Goal: Communication & Community: Share content

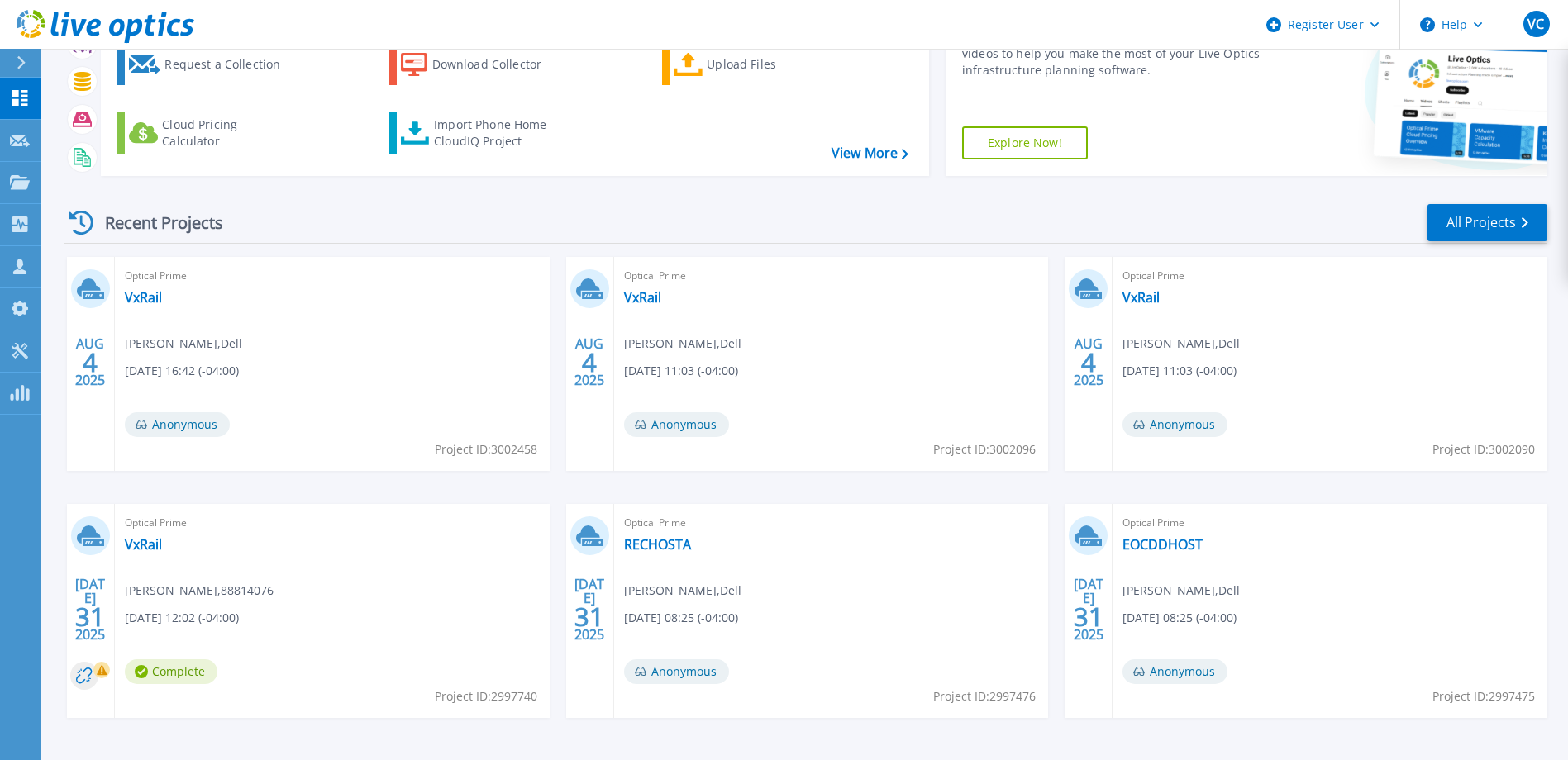
scroll to position [73, 0]
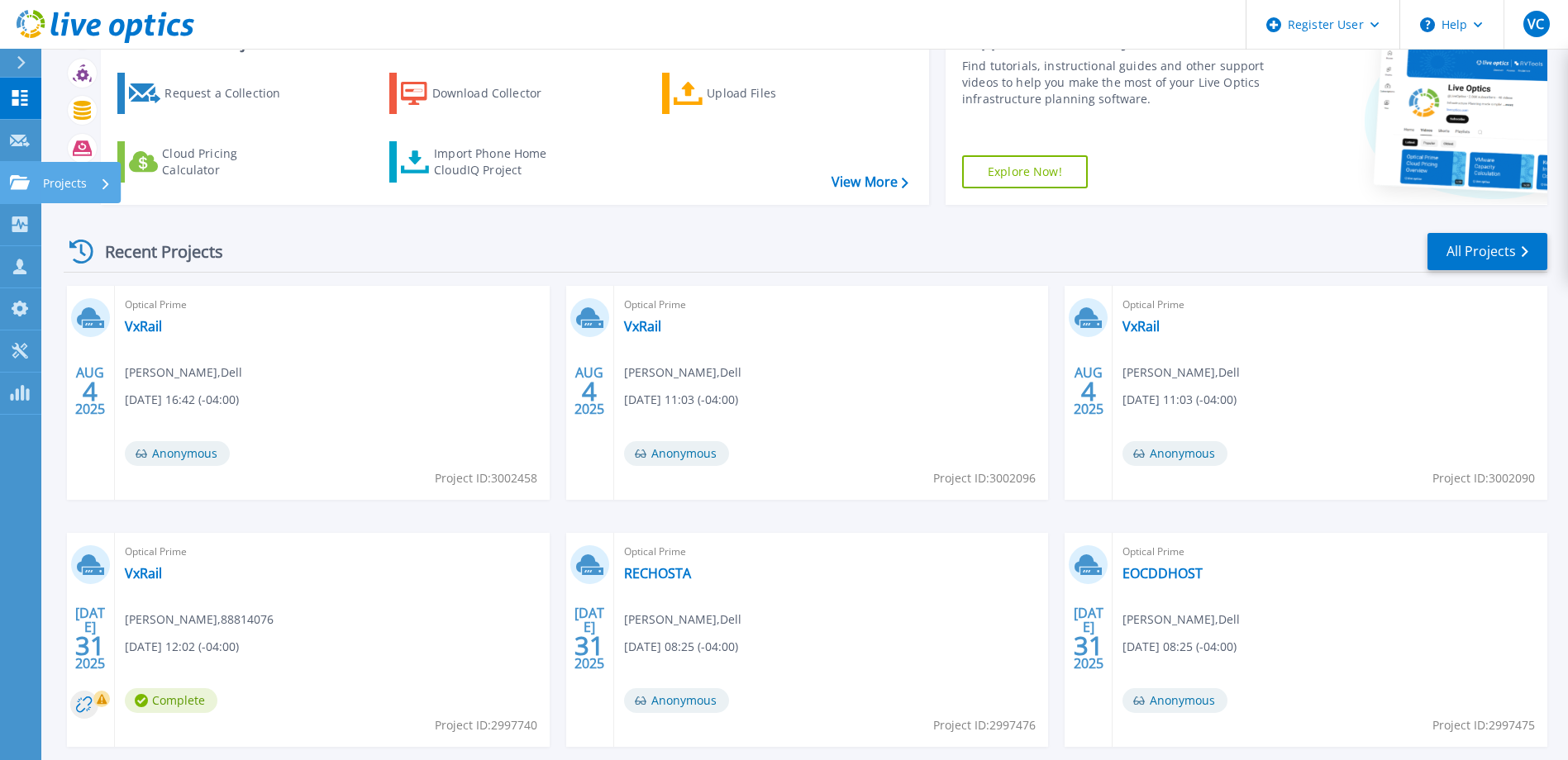
click at [36, 192] on link "Projects Projects" at bounding box center [20, 183] width 41 height 42
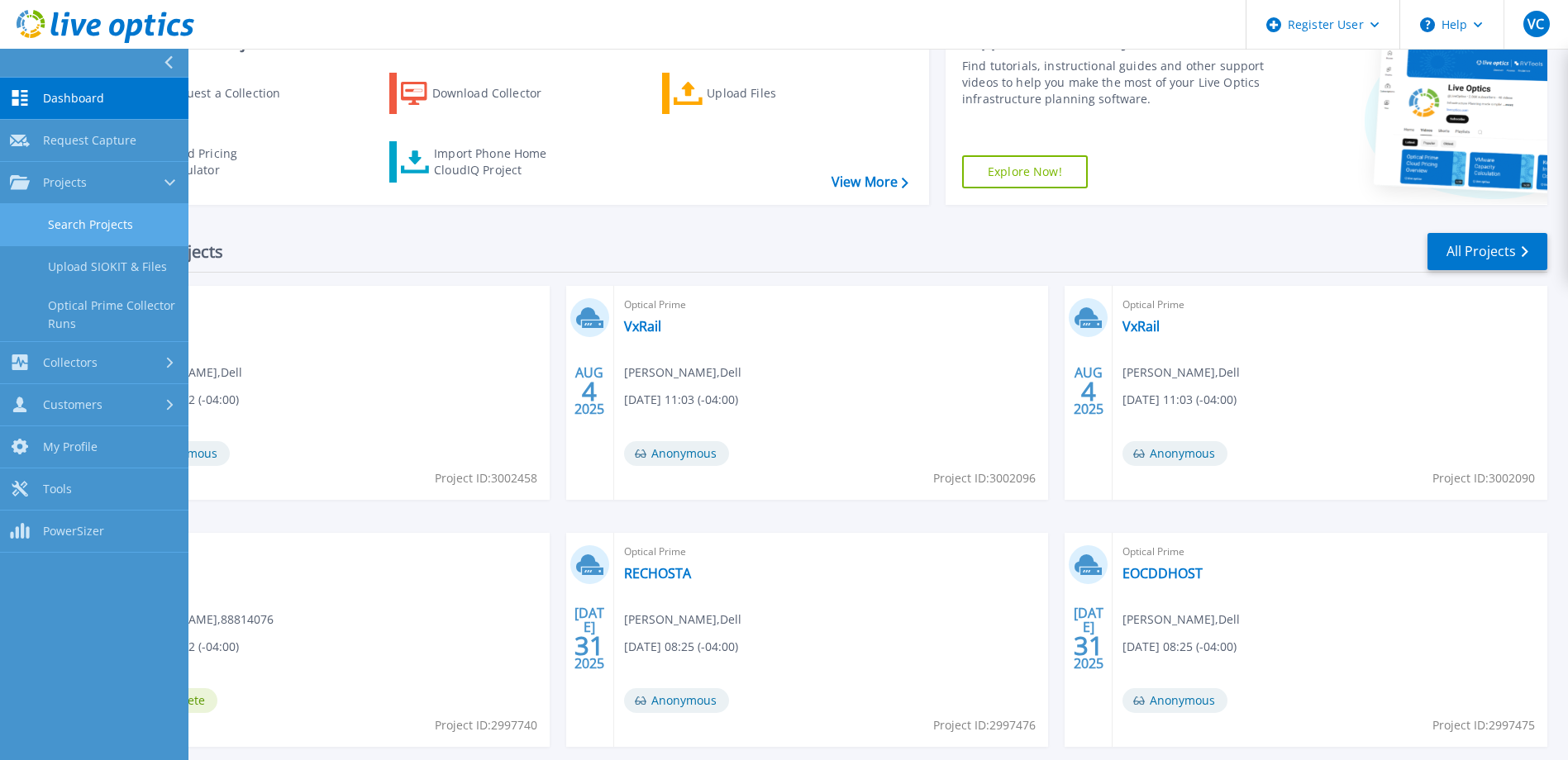
click at [107, 225] on link "Search Projects" at bounding box center [94, 225] width 188 height 42
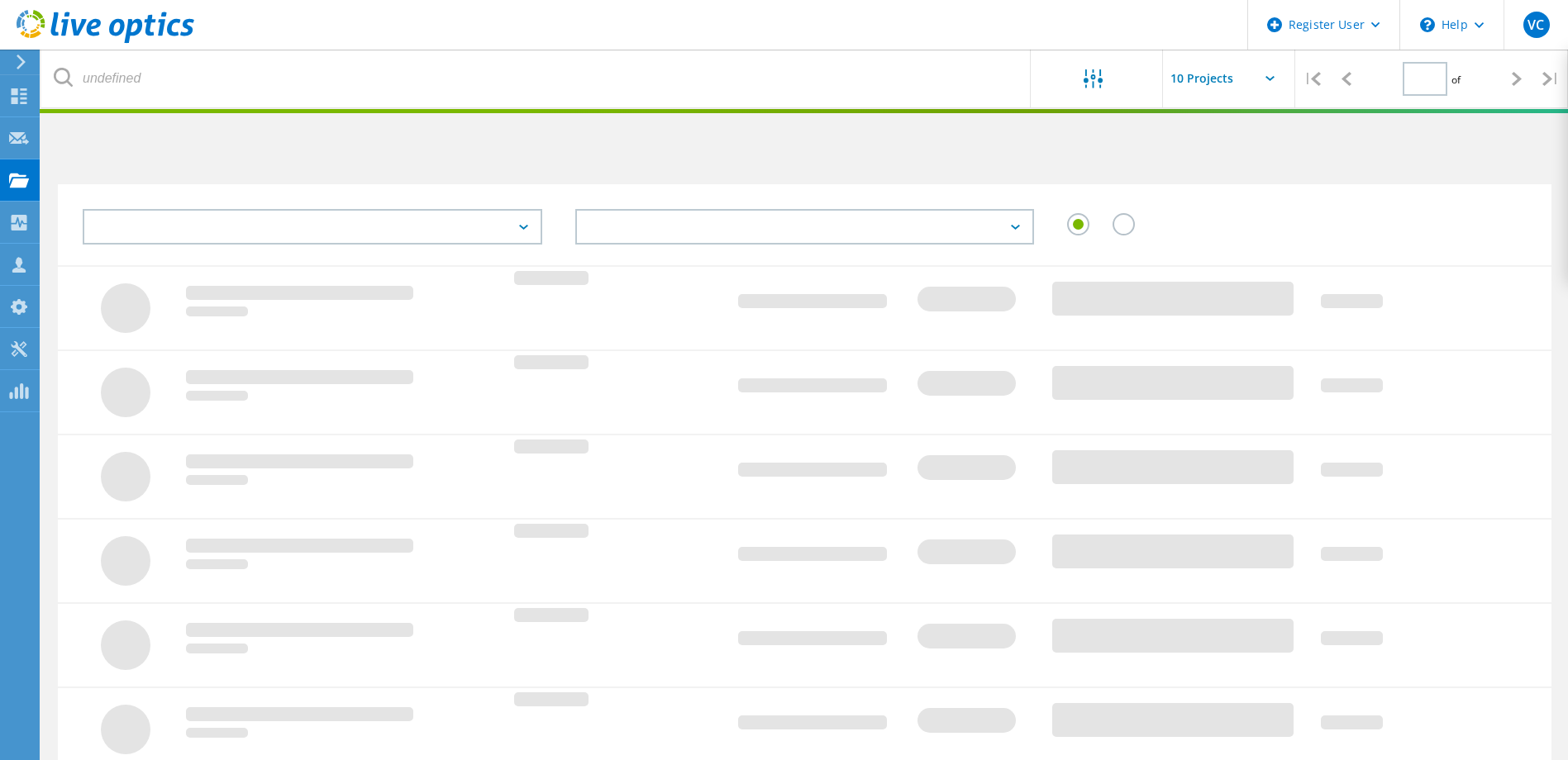
type input "1"
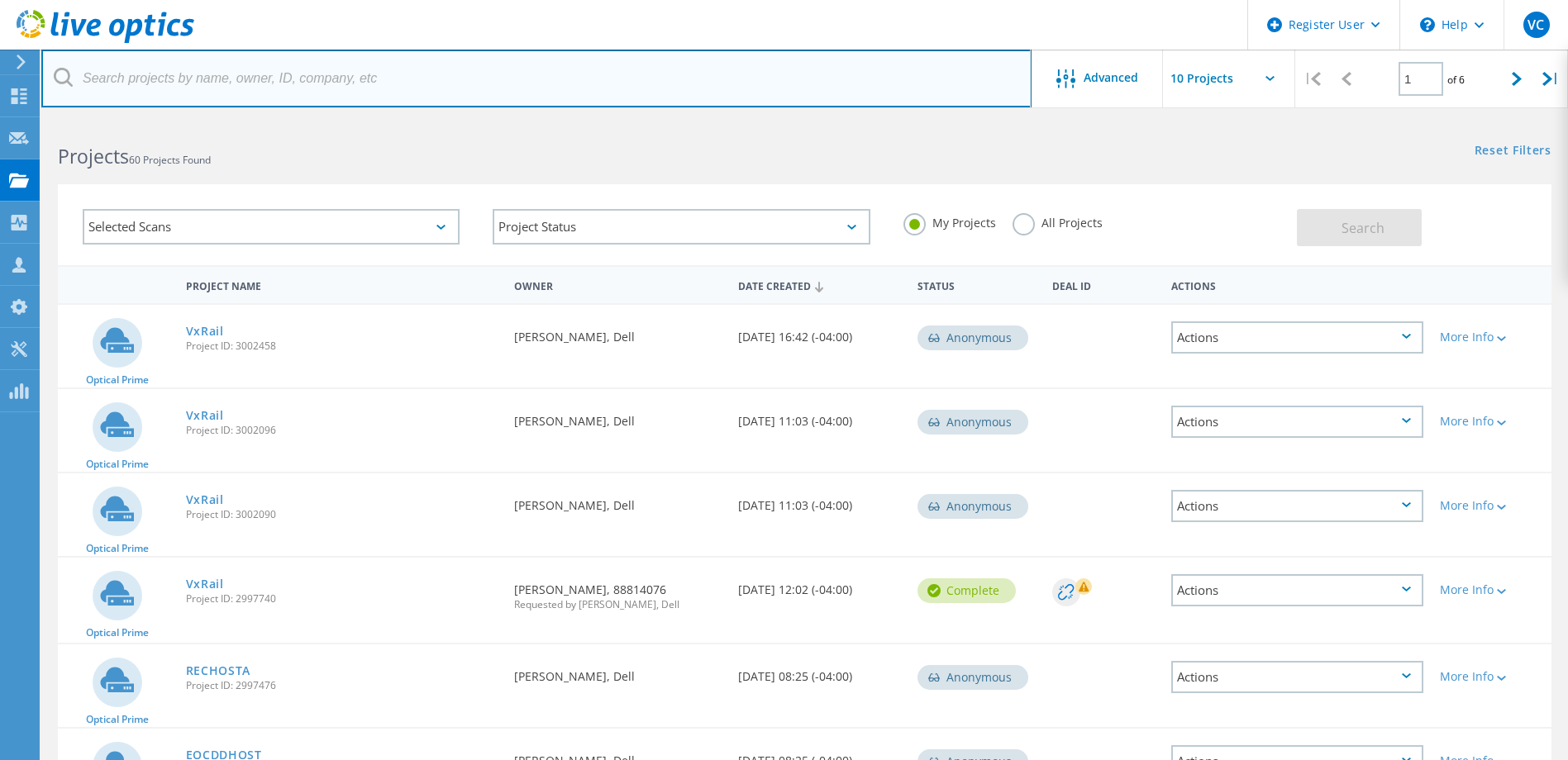
click at [378, 88] on input "text" at bounding box center [536, 79] width 990 height 58
type input "longwoood"
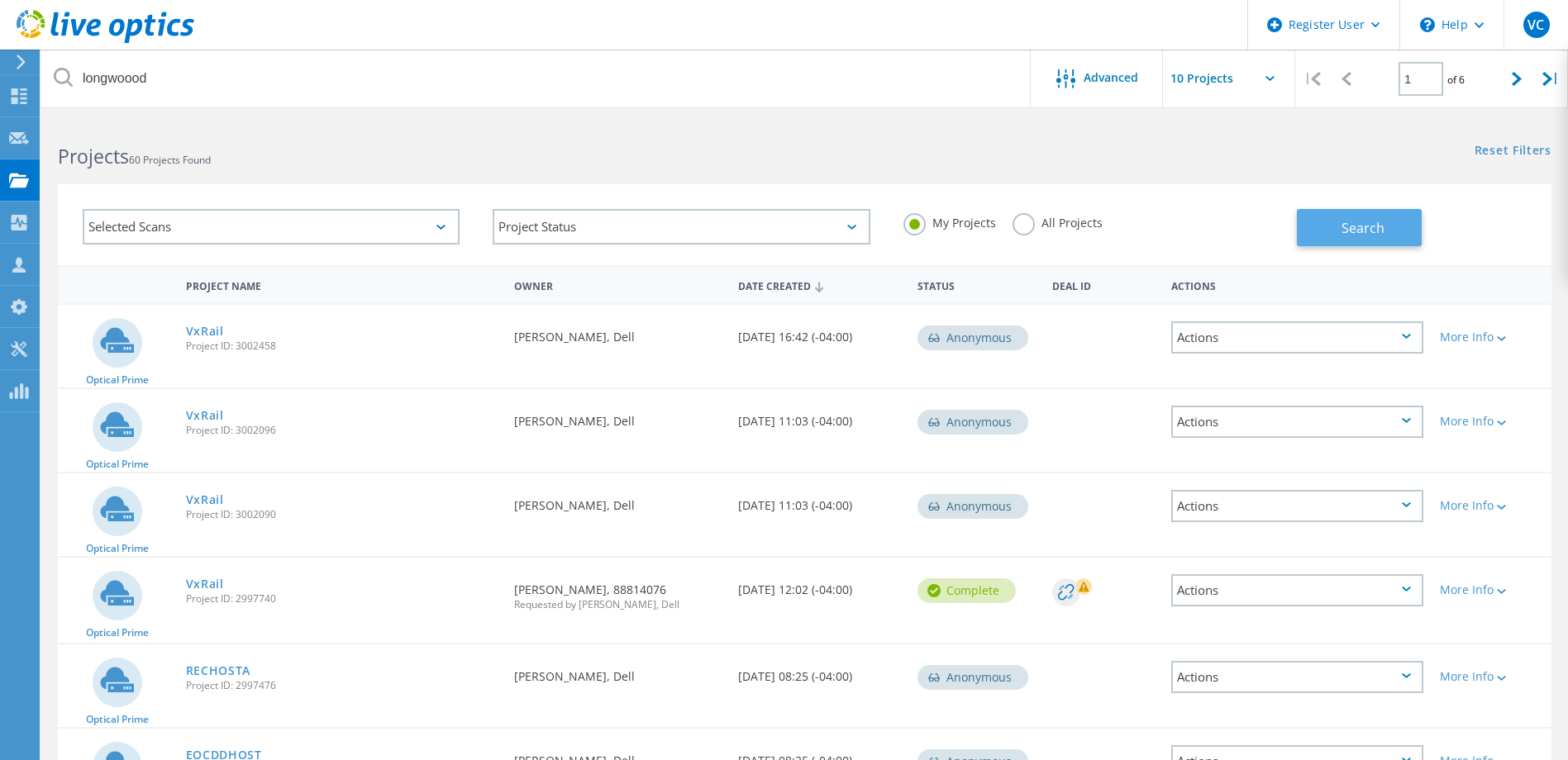
click at [1320, 225] on button "Search" at bounding box center [1359, 228] width 125 height 37
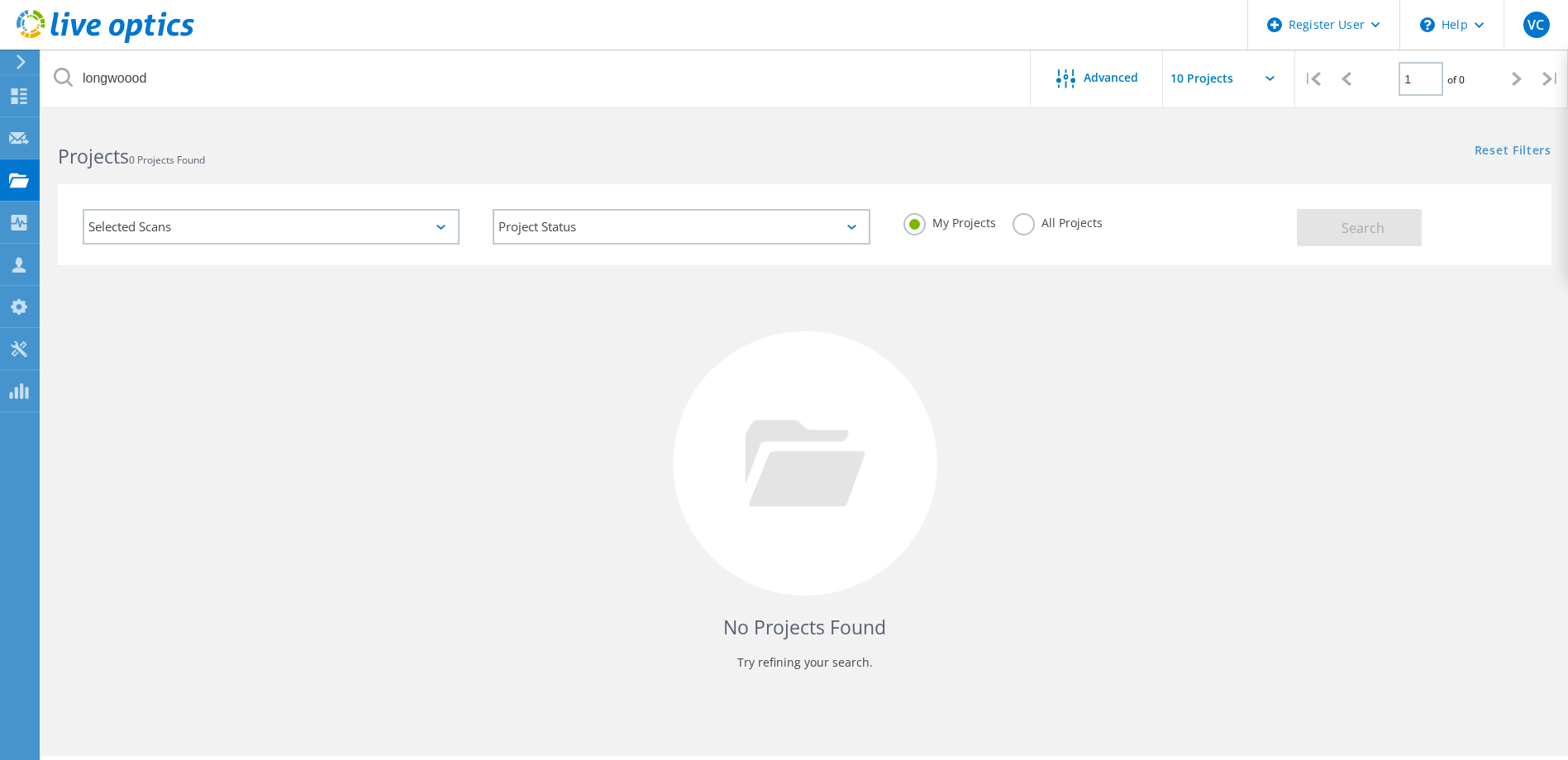
click at [983, 216] on label "My Projects" at bounding box center [950, 220] width 93 height 16
drag, startPoint x: 1023, startPoint y: 230, endPoint x: 1347, endPoint y: 242, distance: 324.2
click at [1024, 228] on label "All Projects" at bounding box center [1057, 220] width 90 height 16
click at [0, 0] on input "All Projects" at bounding box center [0, 0] width 0 height 0
click at [1368, 242] on button "Search" at bounding box center [1359, 228] width 125 height 37
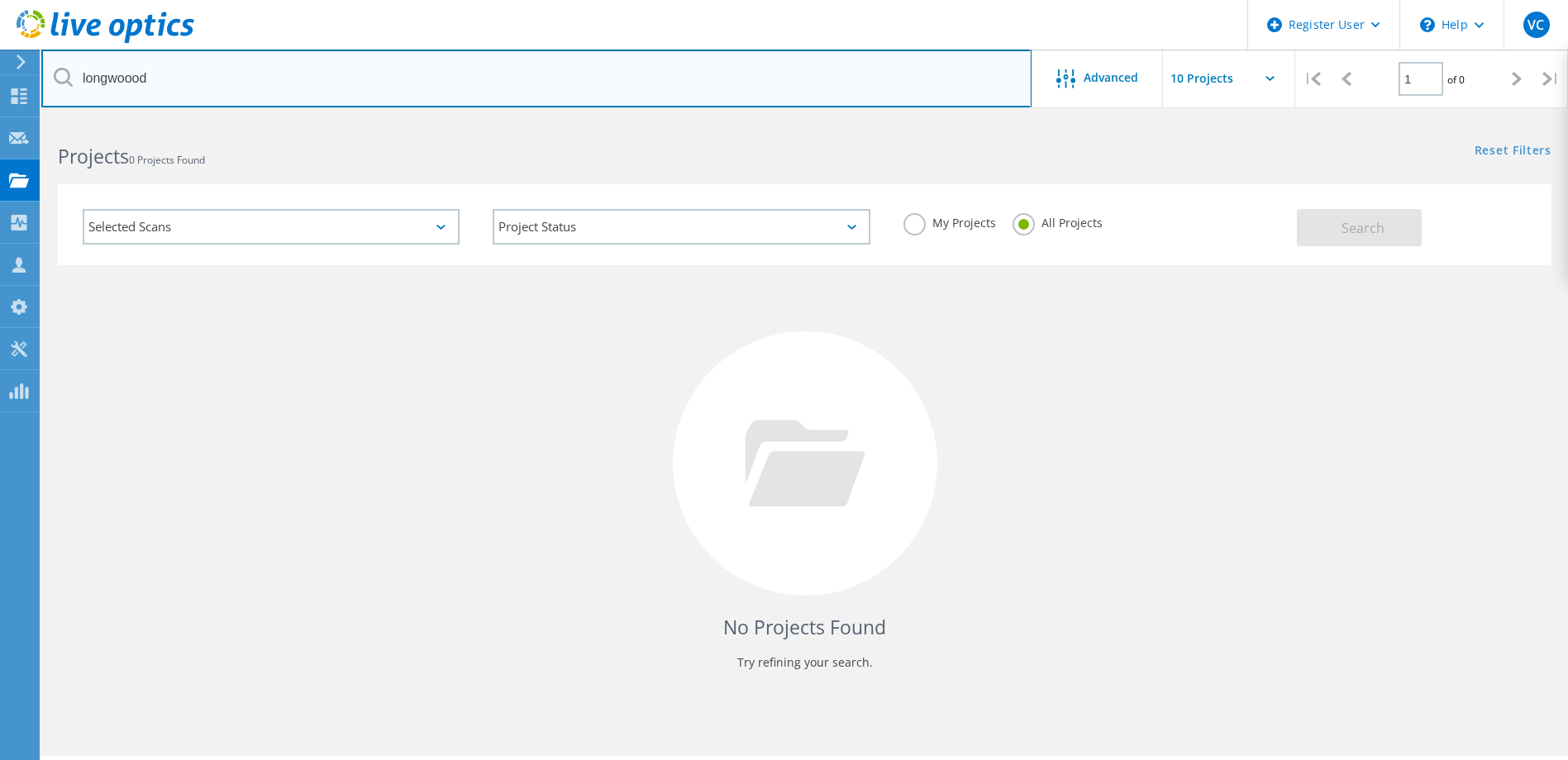
click at [235, 67] on input "longwoood" at bounding box center [536, 79] width 990 height 58
click at [324, 66] on input "text" at bounding box center [536, 79] width 990 height 58
paste input "cdunn@longwoodfl.org"
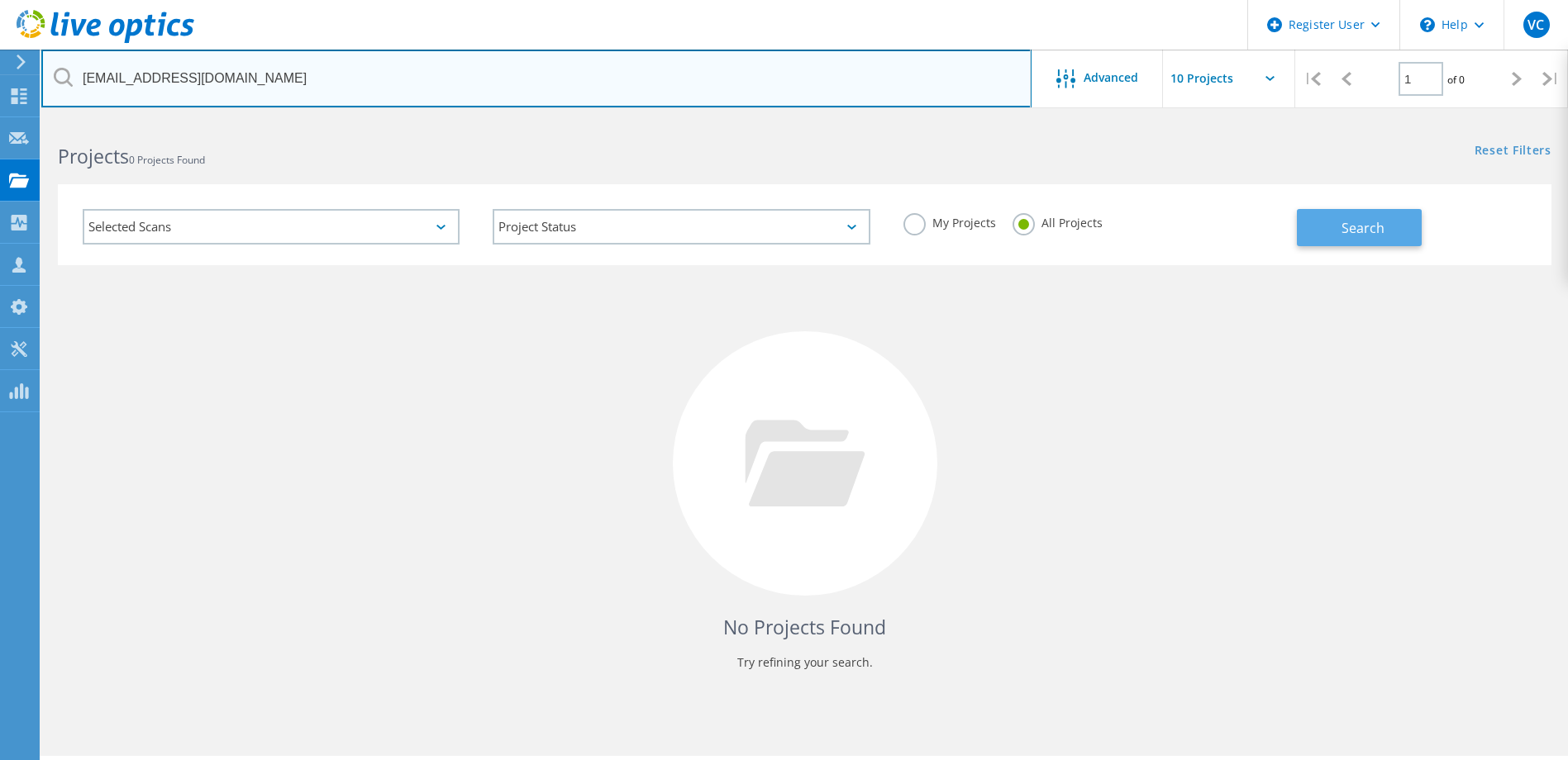
type input "cdunn@longwoodfl.org"
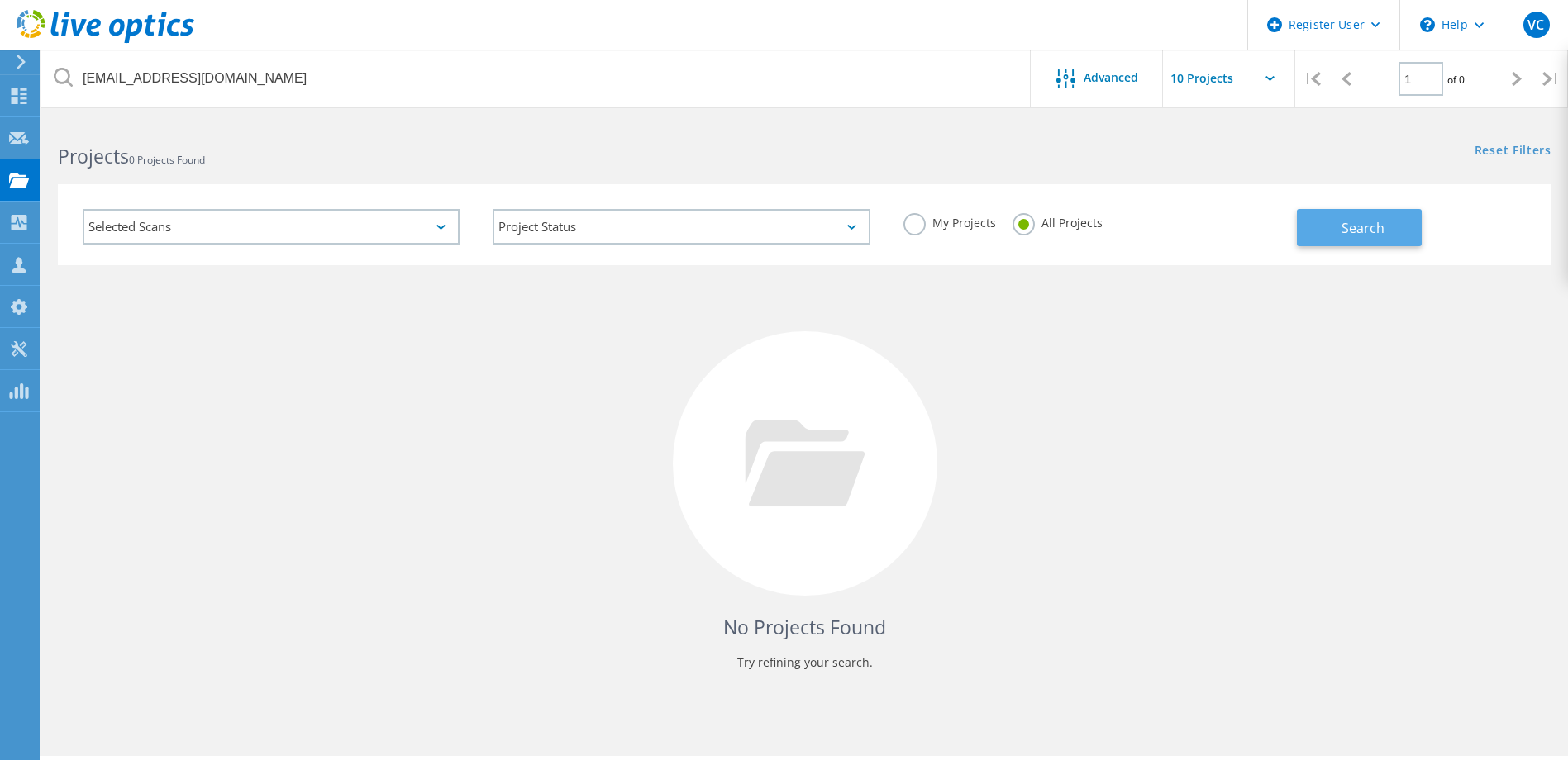
click at [1339, 226] on button "Search" at bounding box center [1359, 228] width 125 height 37
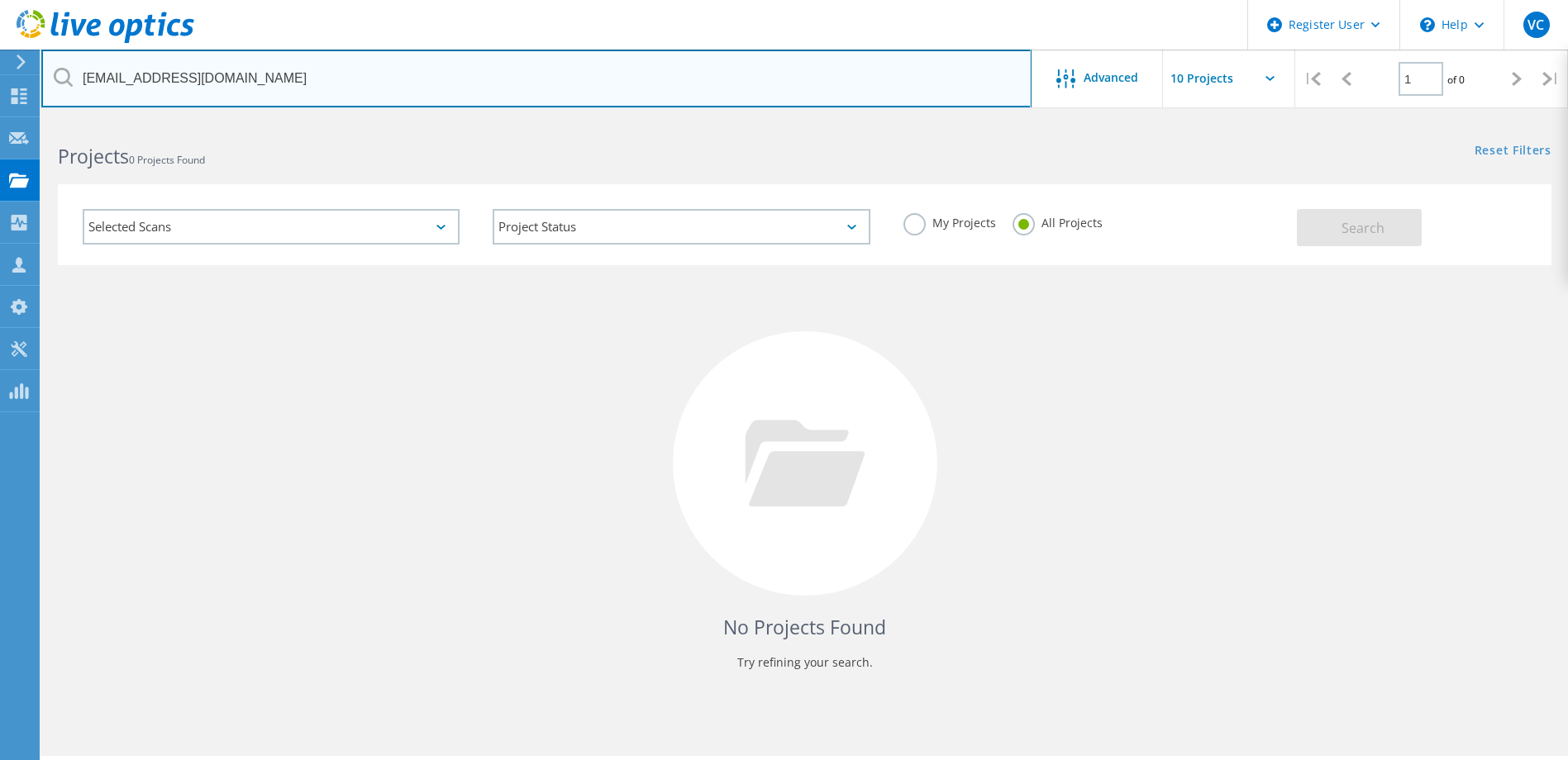
click at [507, 105] on input "cdunn@longwoodfl.org" at bounding box center [536, 79] width 990 height 58
paste input "cdunn@longwoodfl.org"
type input "cdunn@longwoodfl.org"
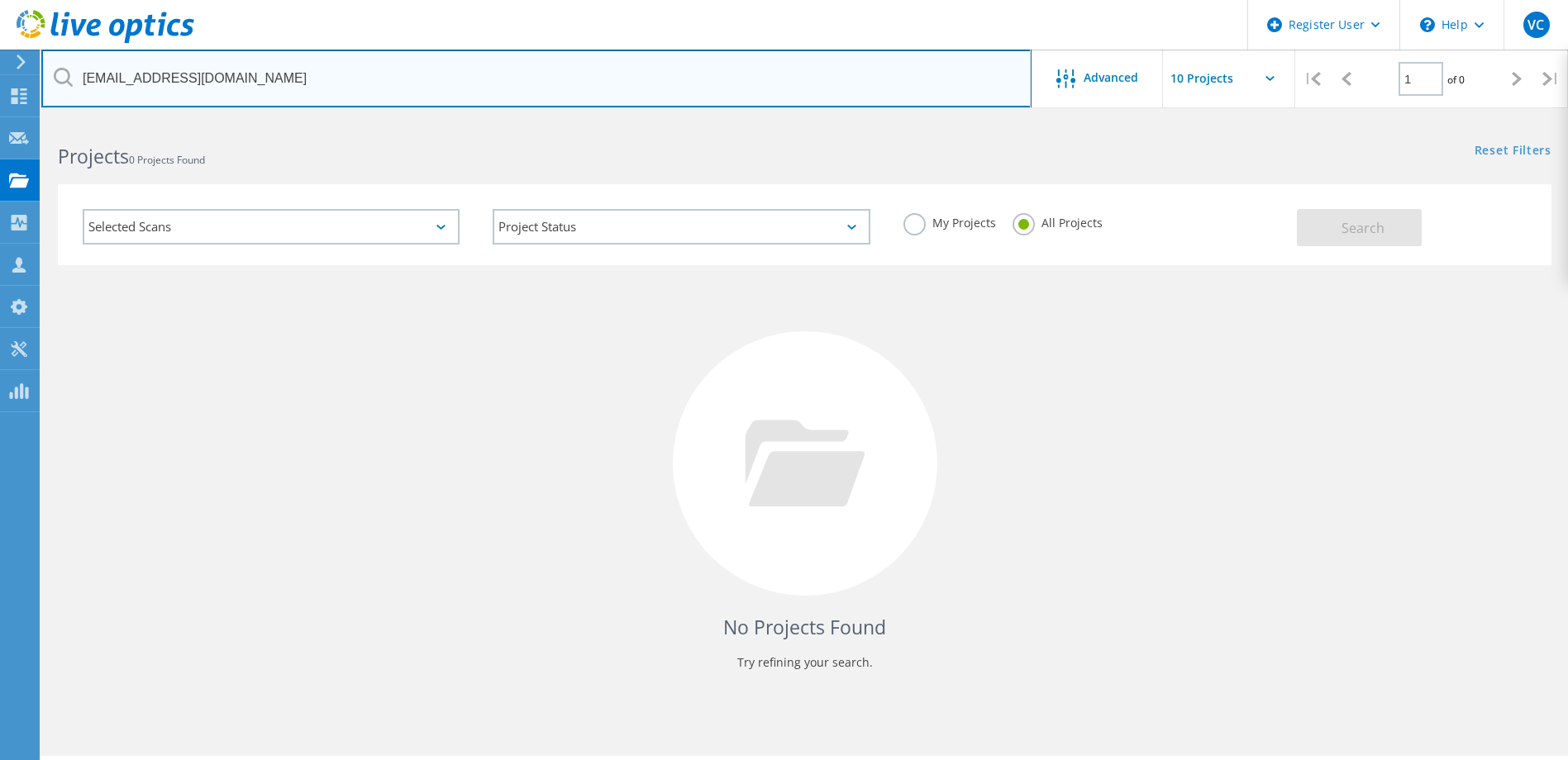
click at [231, 79] on input "cdunn@longwoodfl.org" at bounding box center [536, 79] width 990 height 58
paste input "[EMAIL_ADDRESS][DOMAIN_NAME]"
type input "[EMAIL_ADDRESS][DOMAIN_NAME]"
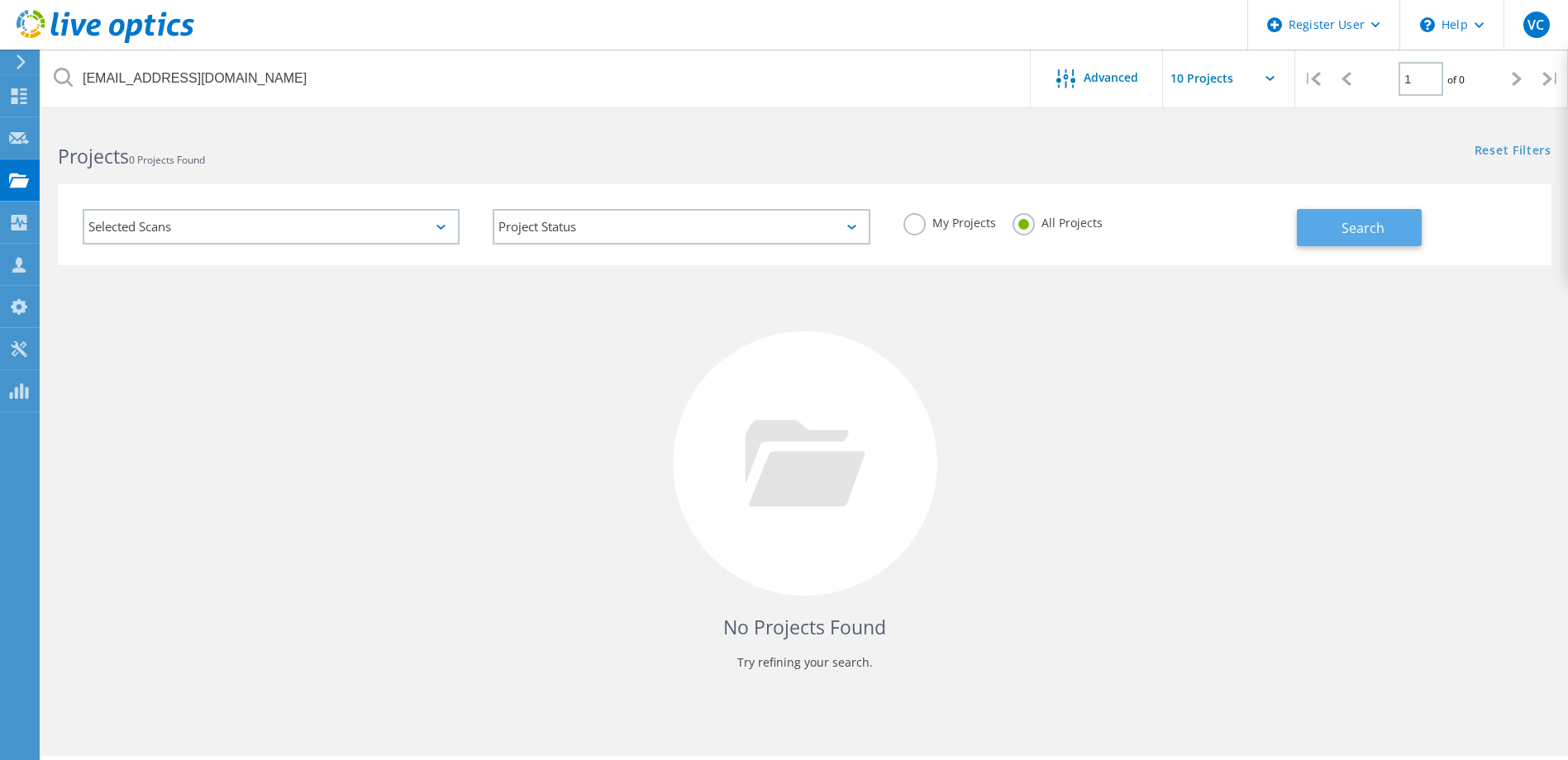
click at [1364, 228] on span "Search" at bounding box center [1362, 228] width 43 height 19
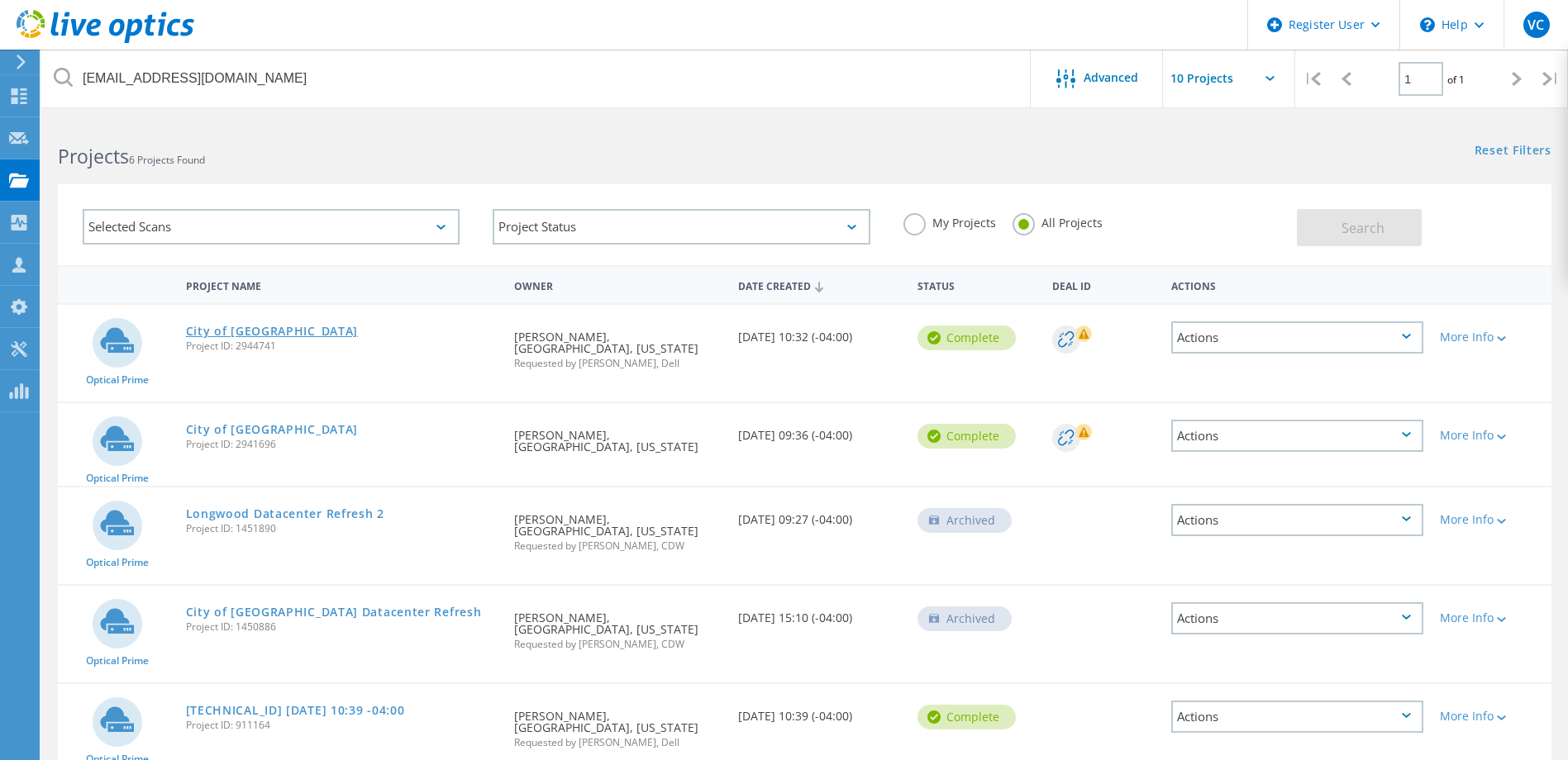
click at [247, 332] on link "City of [GEOGRAPHIC_DATA]" at bounding box center [272, 332] width 173 height 12
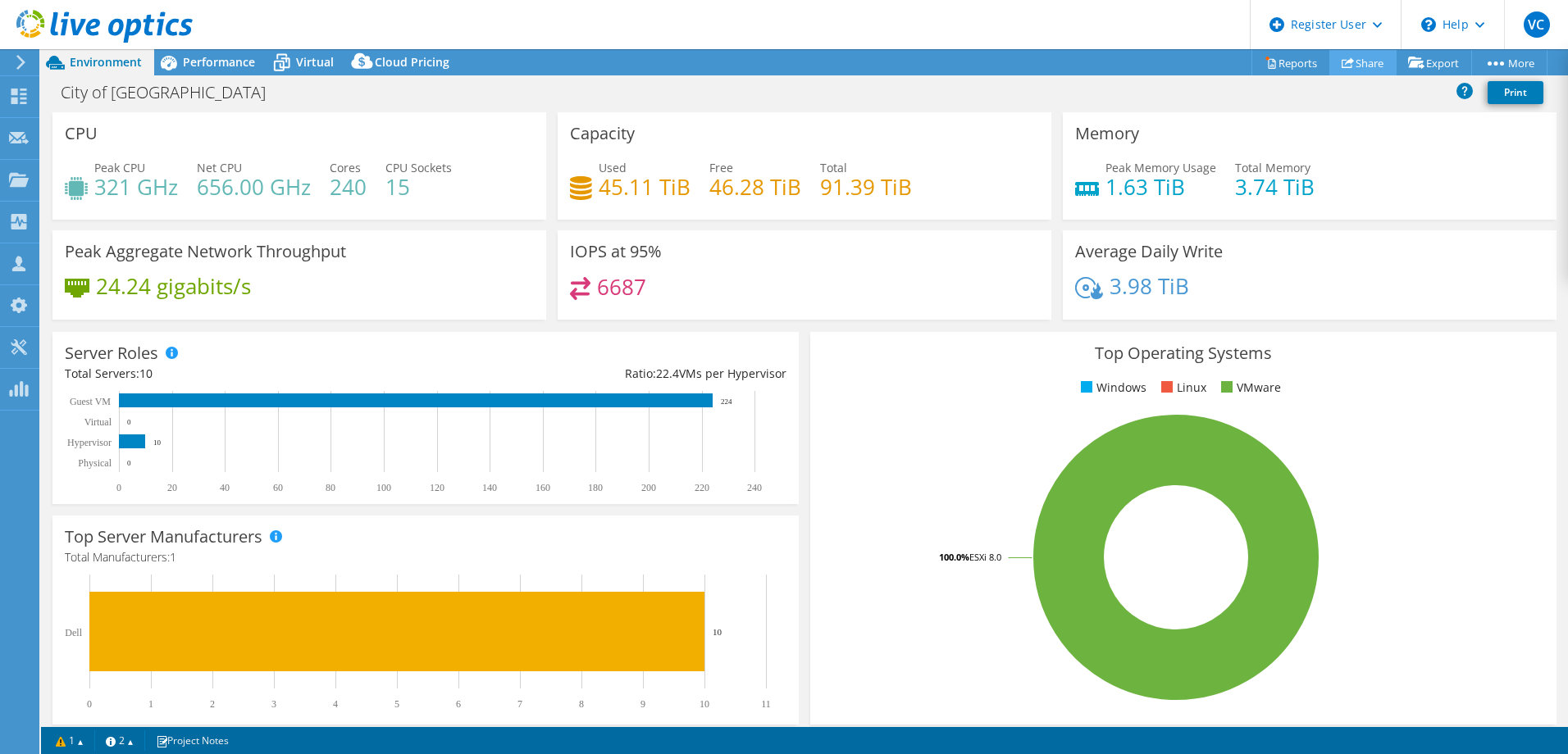
click at [1361, 64] on link "Share" at bounding box center [1363, 63] width 67 height 25
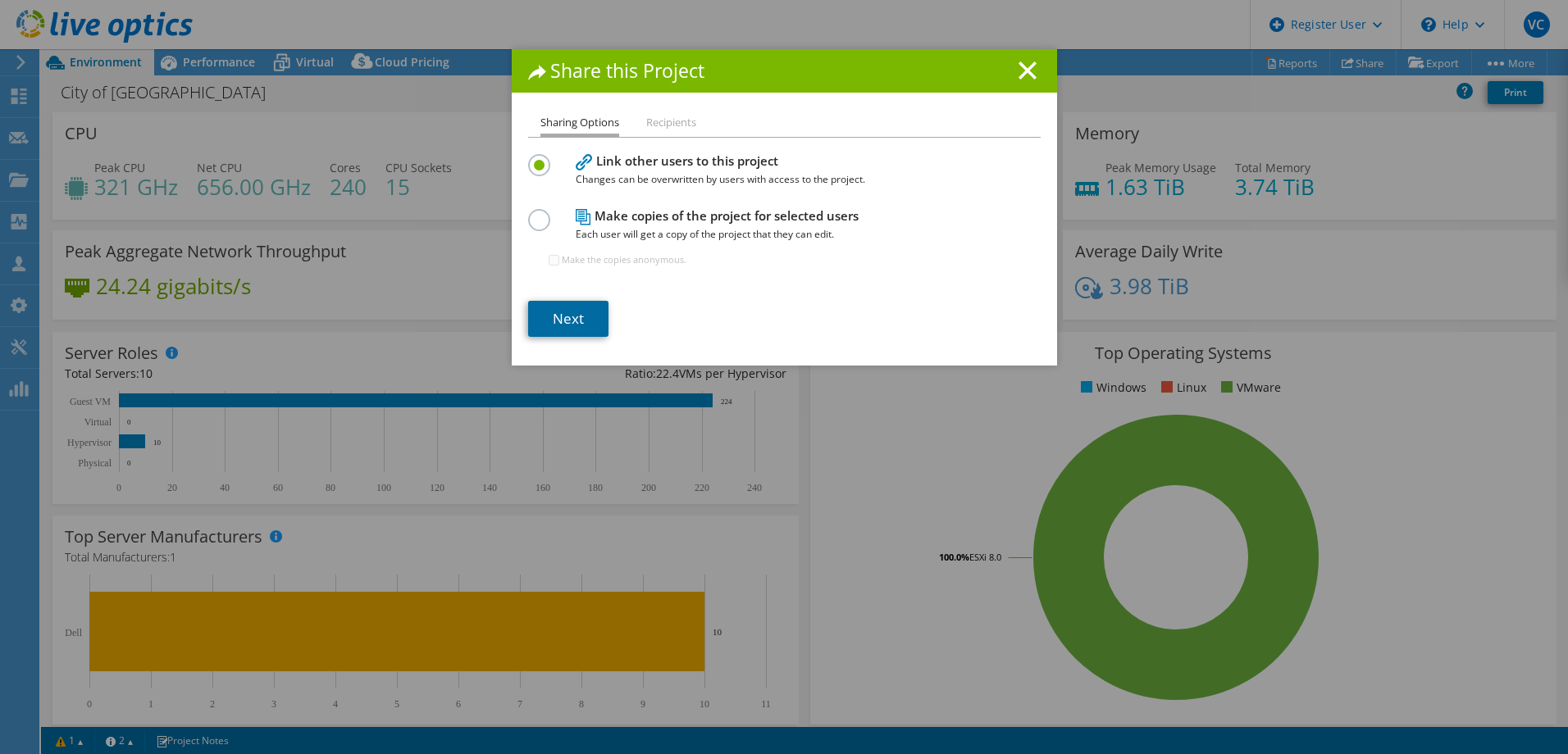
click at [571, 318] on link "Next" at bounding box center [568, 318] width 80 height 36
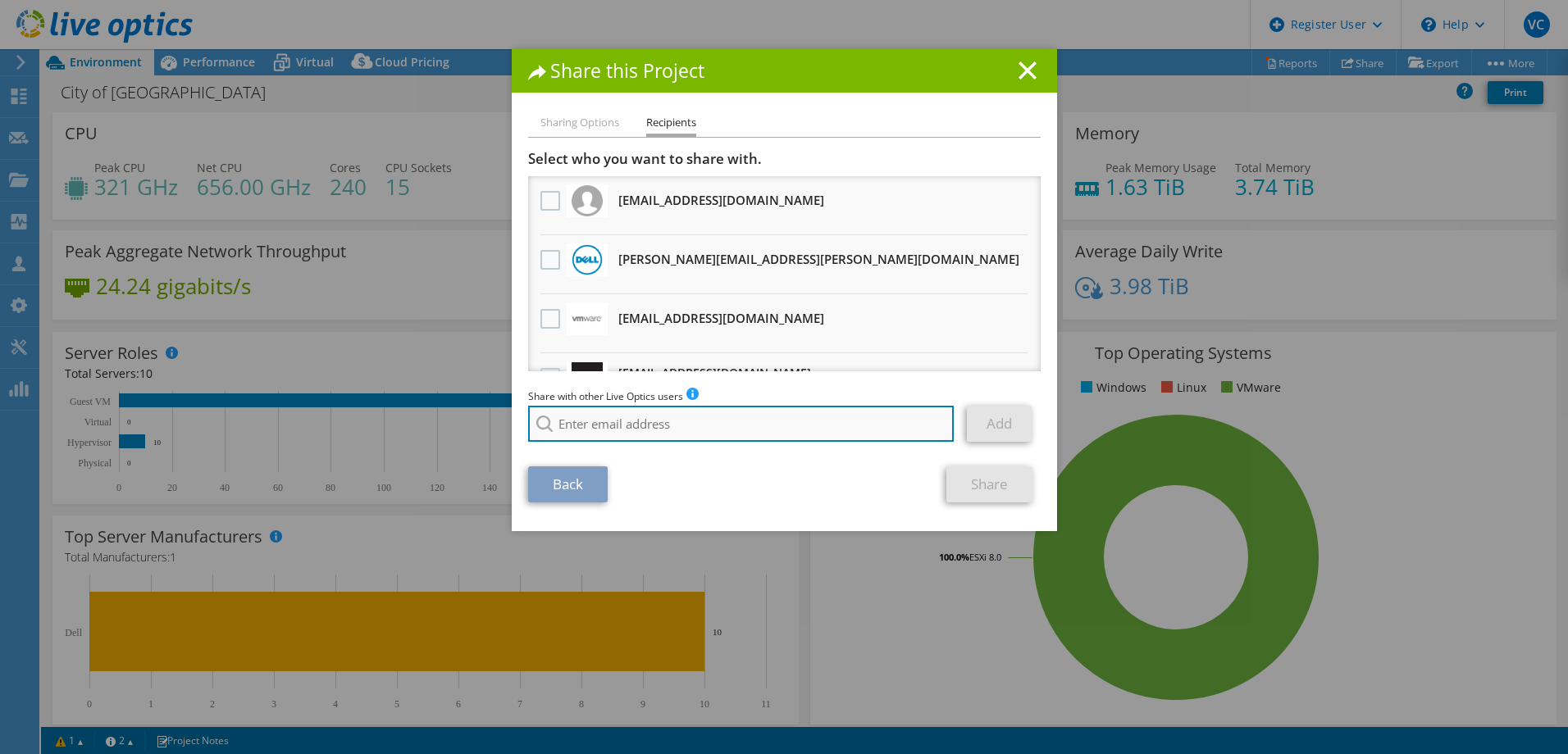
drag, startPoint x: 645, startPoint y: 429, endPoint x: 613, endPoint y: 420, distance: 33.2
click at [645, 430] on input "search" at bounding box center [741, 423] width 427 height 36
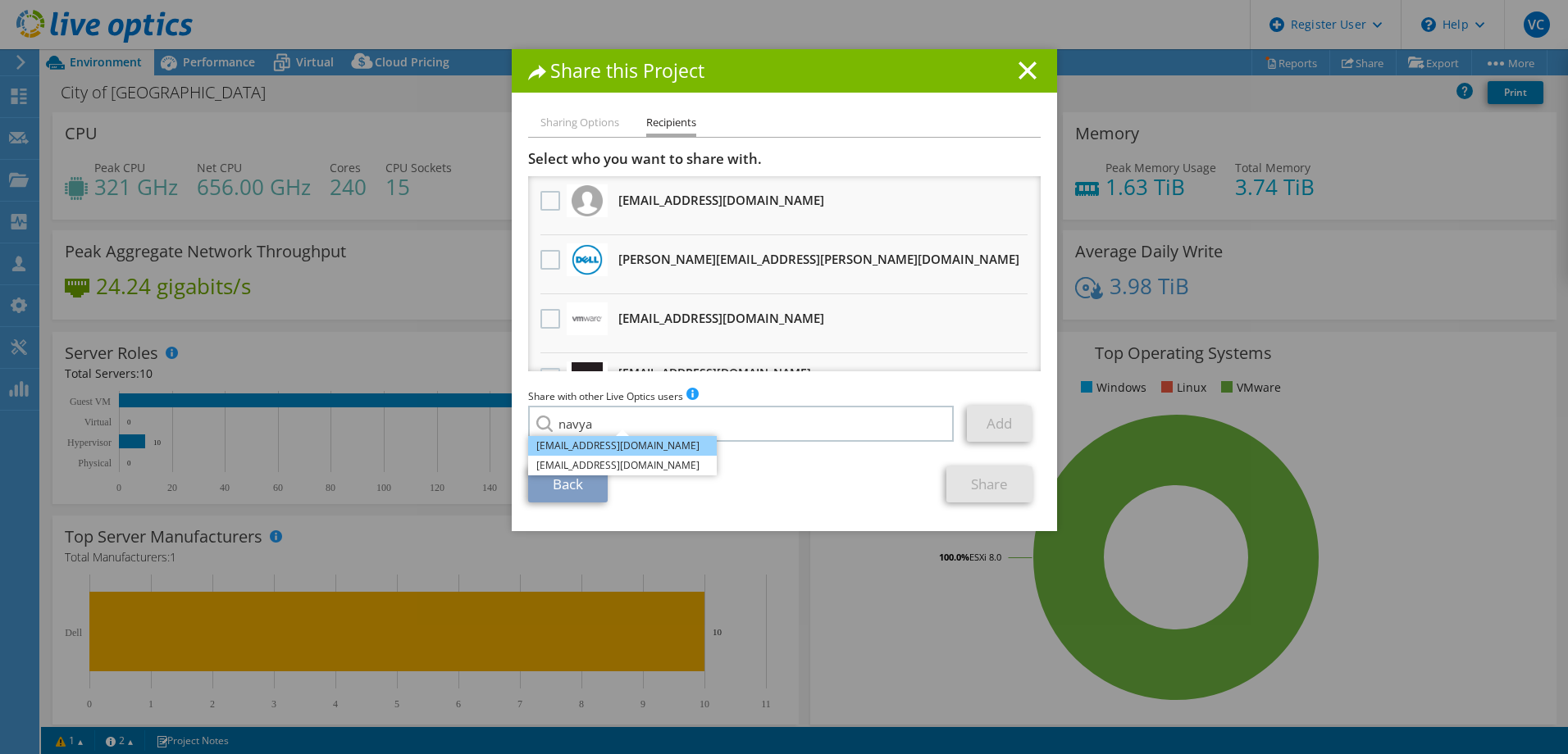
click at [634, 452] on li "[EMAIL_ADDRESS][DOMAIN_NAME]" at bounding box center [622, 446] width 189 height 19
type input "[EMAIL_ADDRESS][DOMAIN_NAME]"
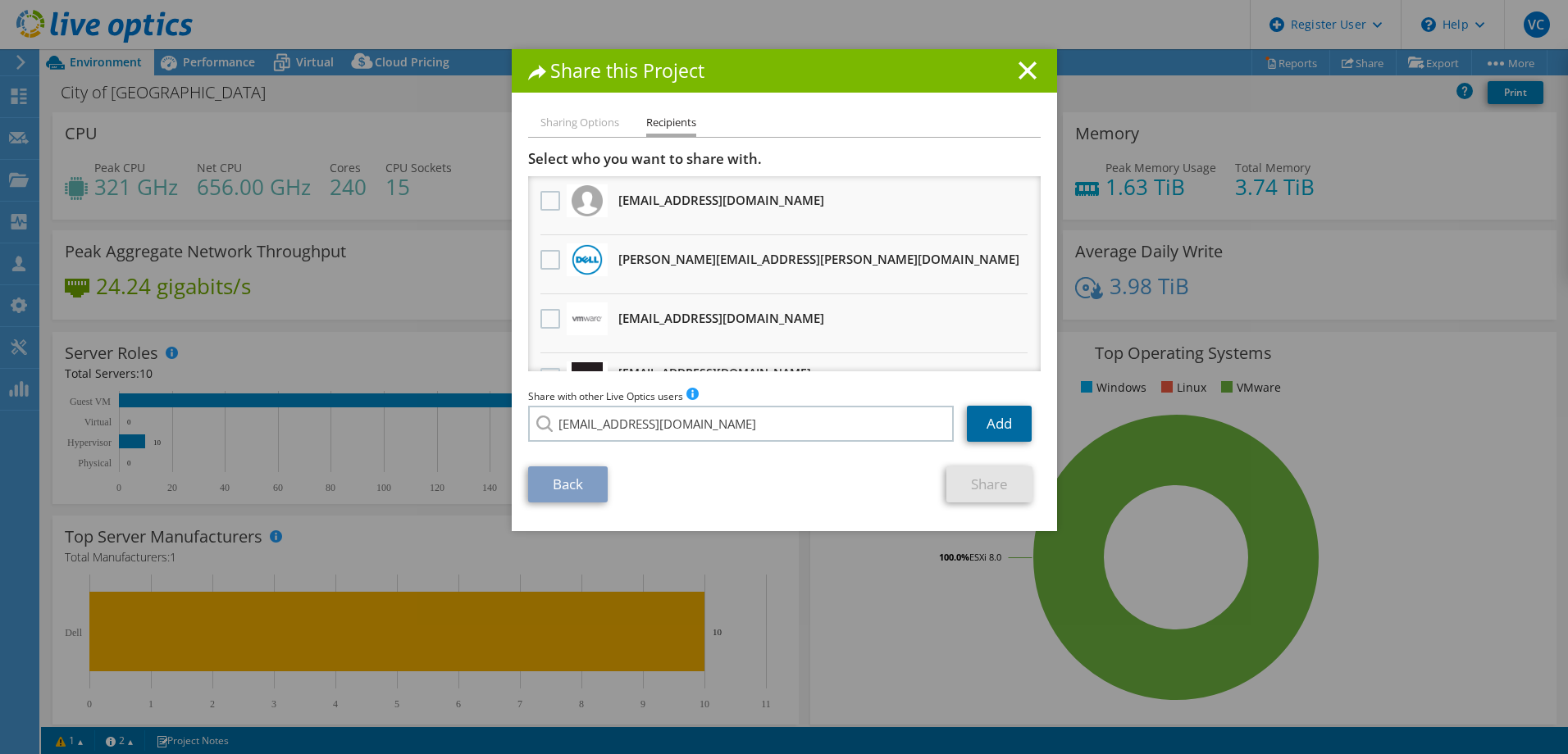
click at [998, 416] on link "Add" at bounding box center [999, 423] width 65 height 36
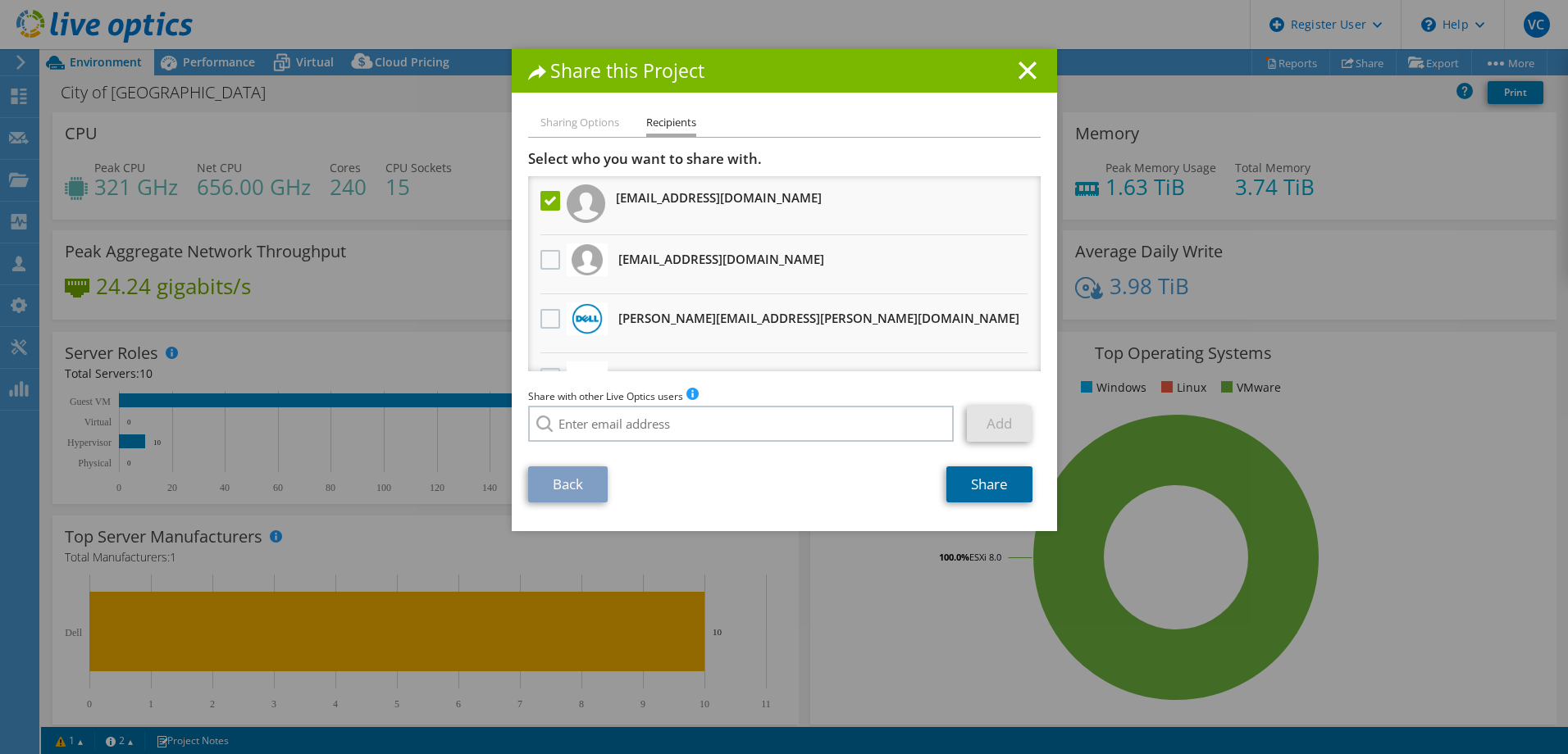
click at [987, 483] on link "Share" at bounding box center [989, 484] width 86 height 36
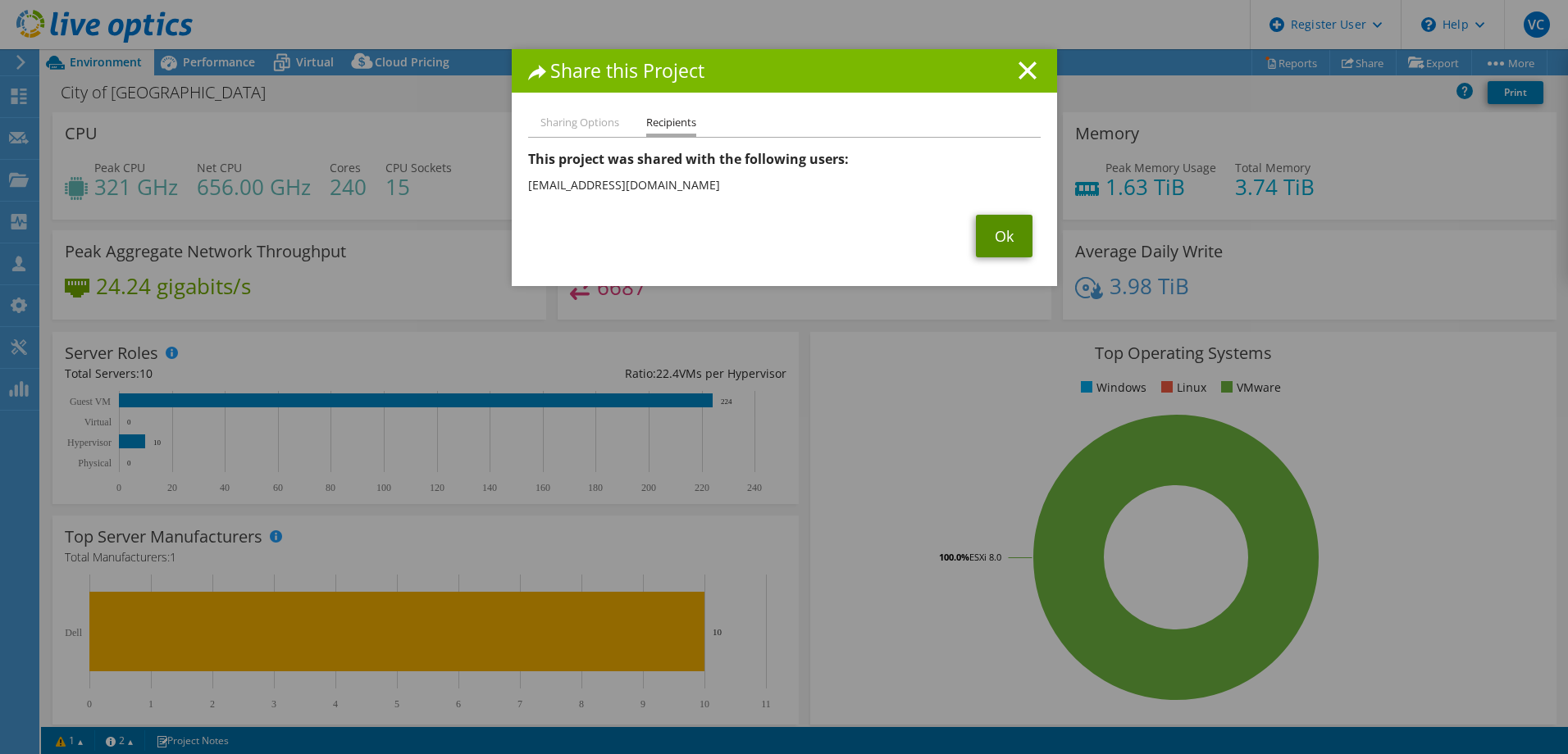
click at [976, 232] on link "Ok" at bounding box center [1005, 235] width 57 height 43
